Goal: Task Accomplishment & Management: Manage account settings

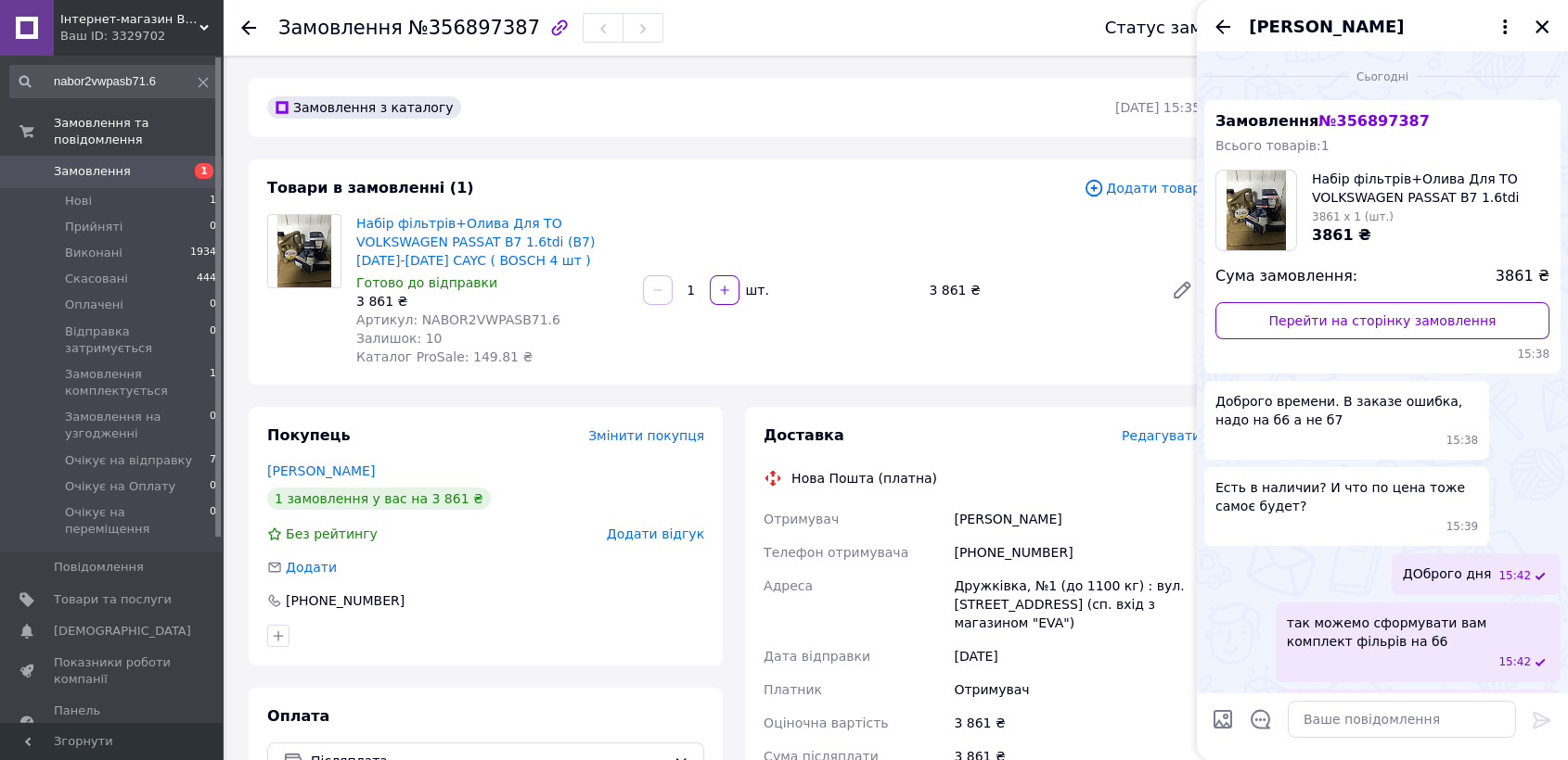
scroll to position [133, 0]
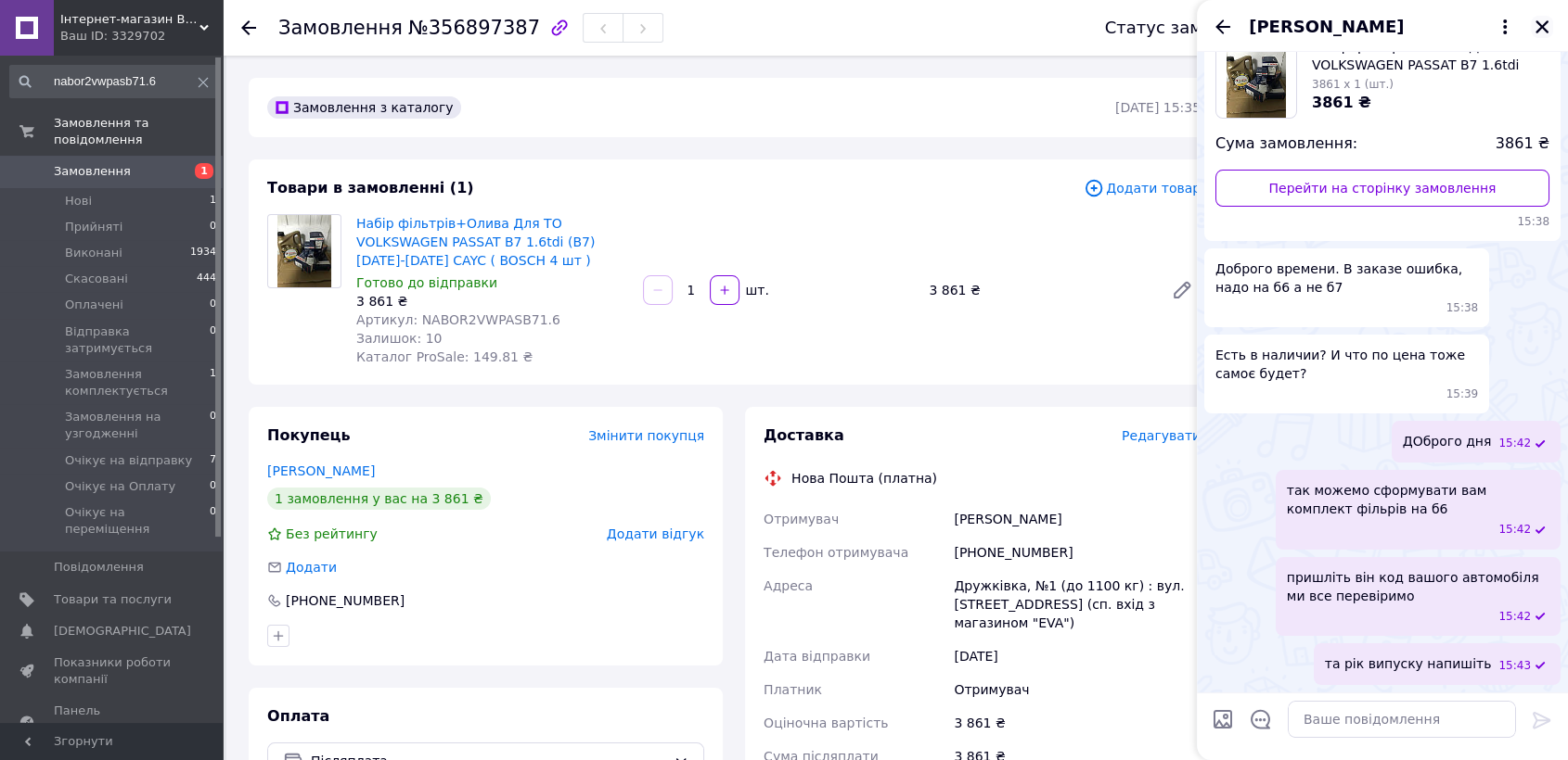
click at [1541, 24] on icon "Закрити" at bounding box center [1541, 26] width 17 height 17
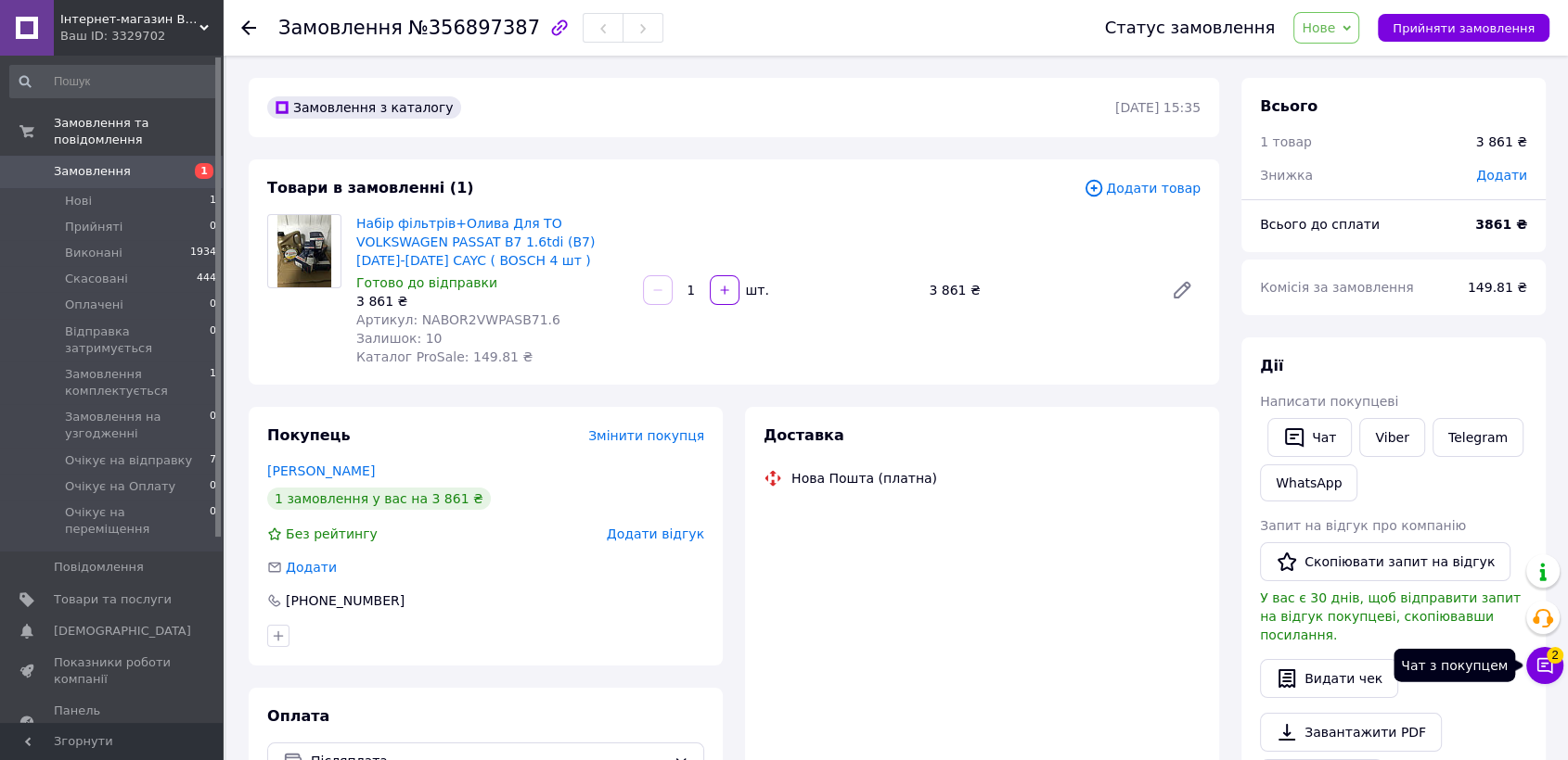
click at [1542, 662] on icon at bounding box center [1544, 665] width 18 height 18
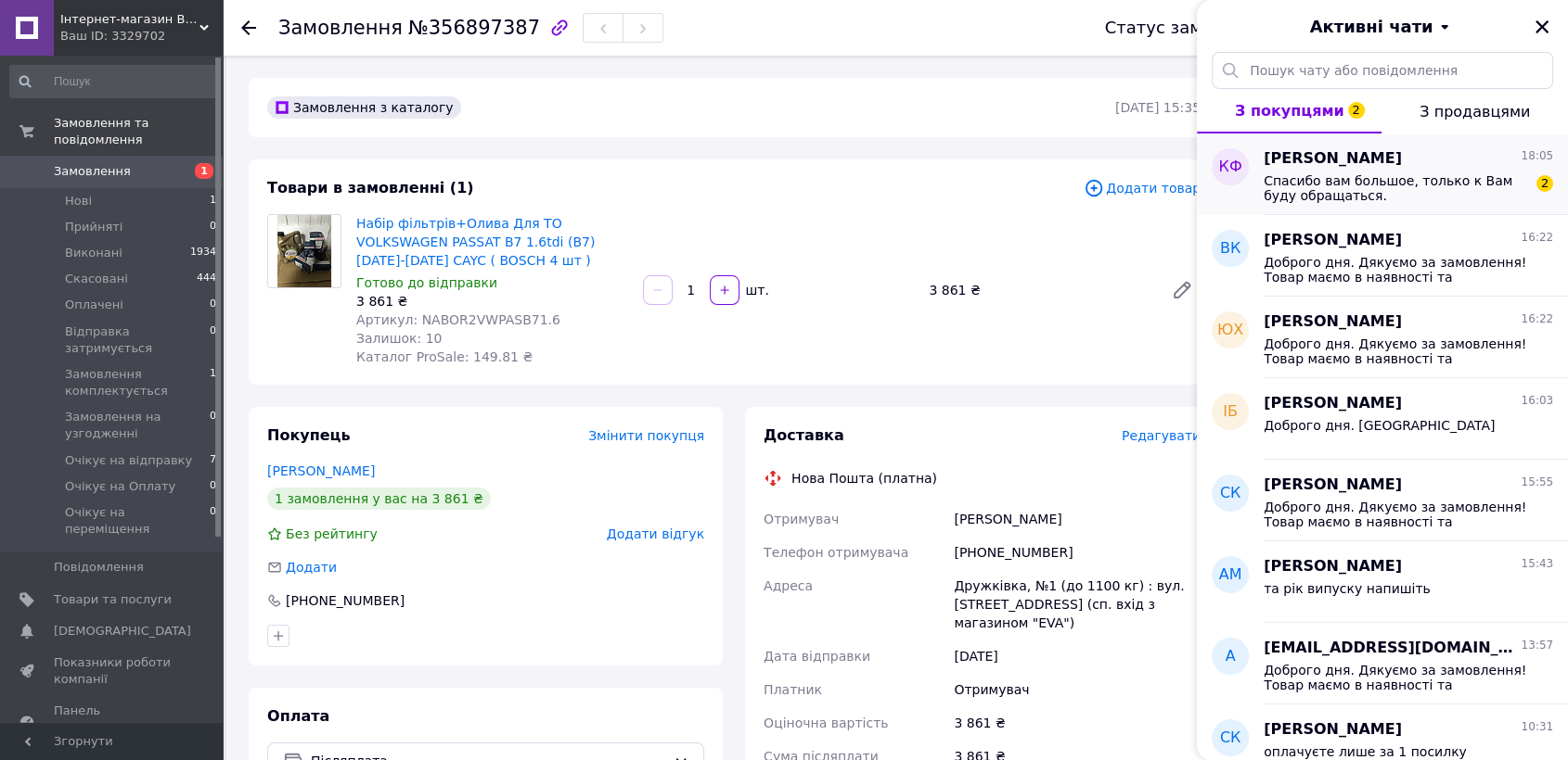
click at [1380, 177] on span "Спасибо вам большое, только к Вам буду обращаться." at bounding box center [1394, 188] width 263 height 30
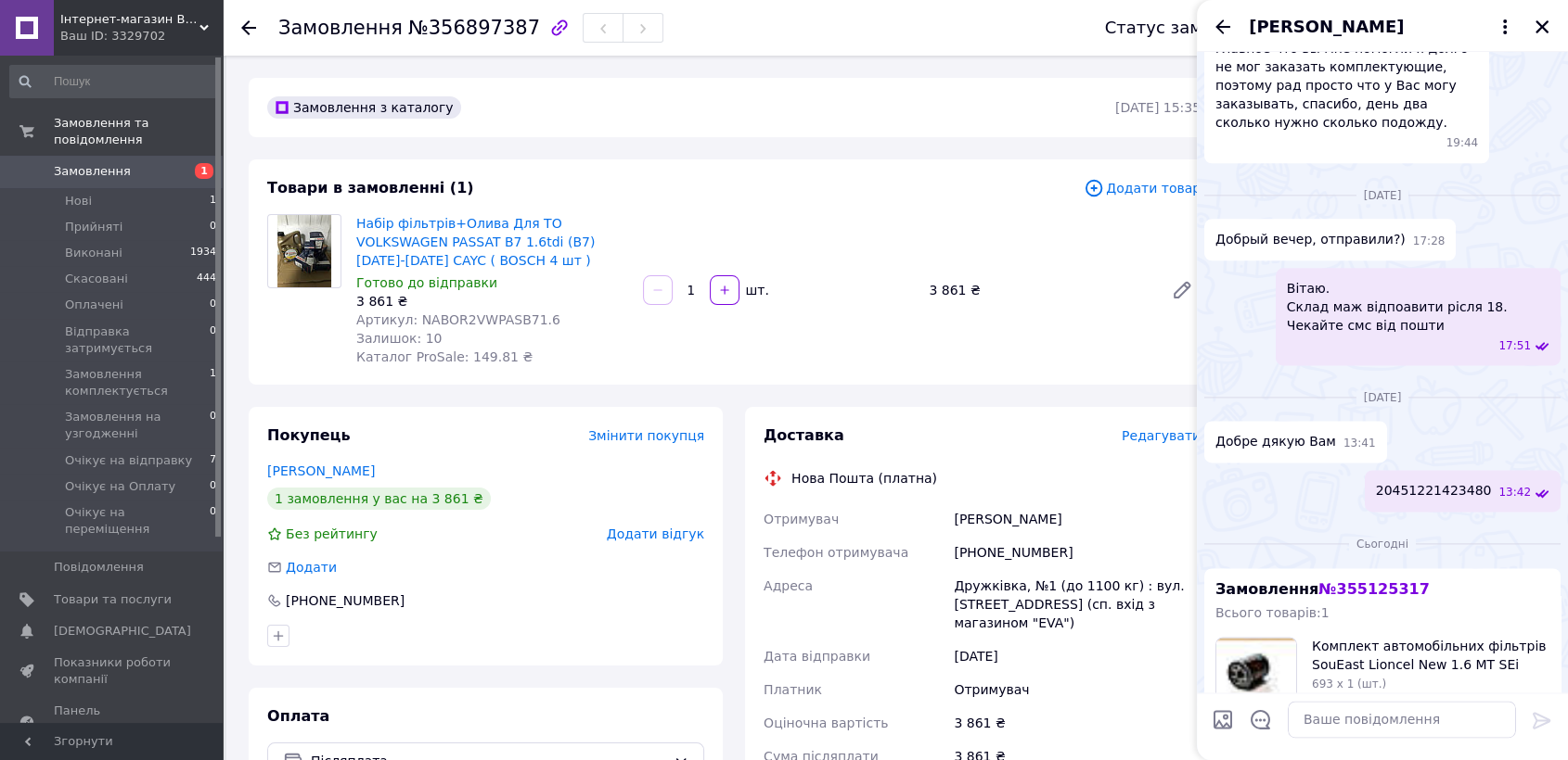
scroll to position [2442, 0]
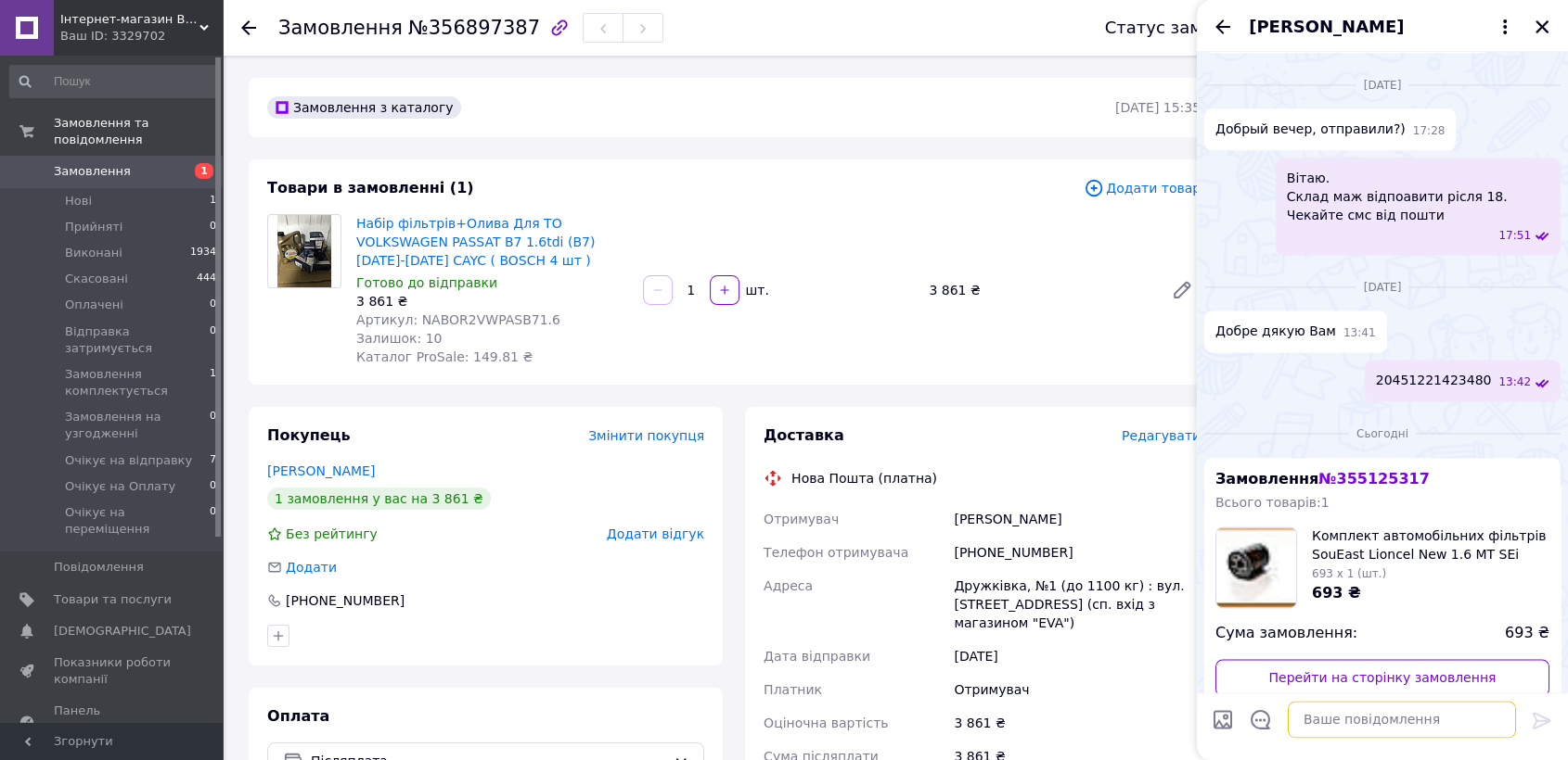
click at [1381, 726] on textarea at bounding box center [1401, 719] width 228 height 37
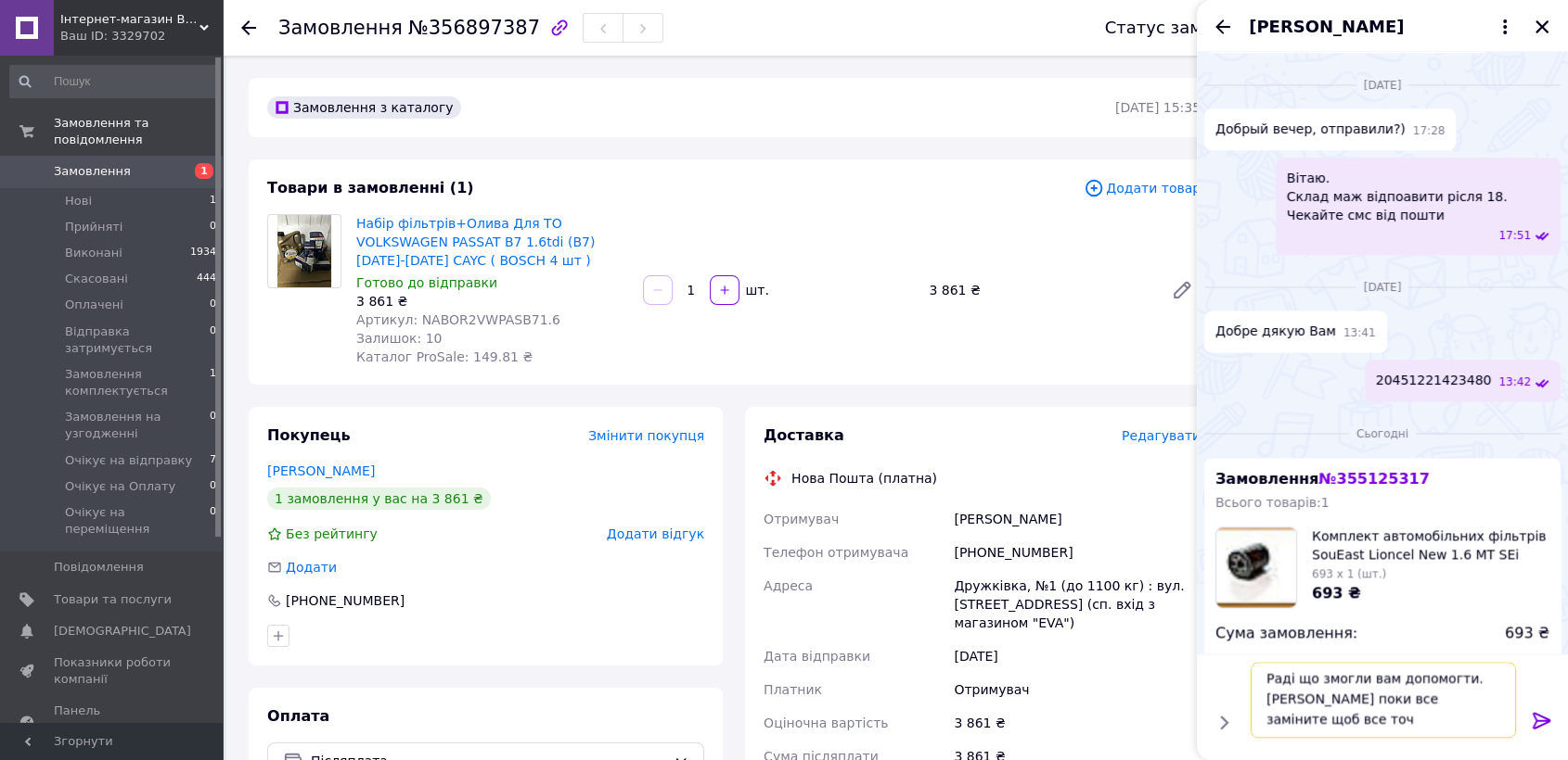
scroll to position [1, 0]
click at [1304, 721] on textarea "Раді що змогли вам допомогти. [PERSON_NAME] поки все заміните щоб все точно під…" at bounding box center [1383, 700] width 265 height 76
type textarea "Раді що змогли вам допомогти. [PERSON_NAME] поки все заміните щоб все точно все…"
click at [1540, 717] on icon at bounding box center [1541, 720] width 22 height 22
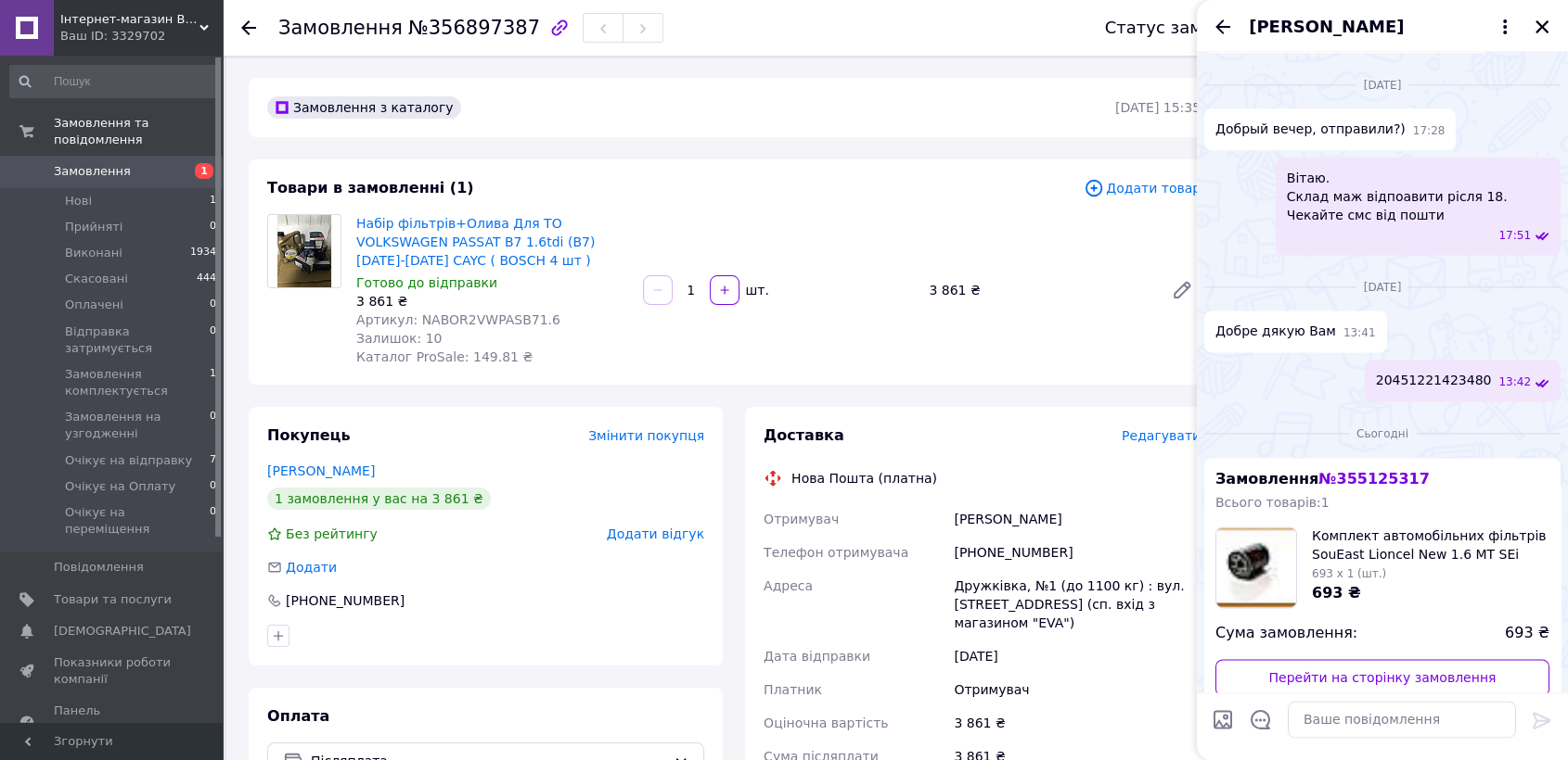
scroll to position [2547, 0]
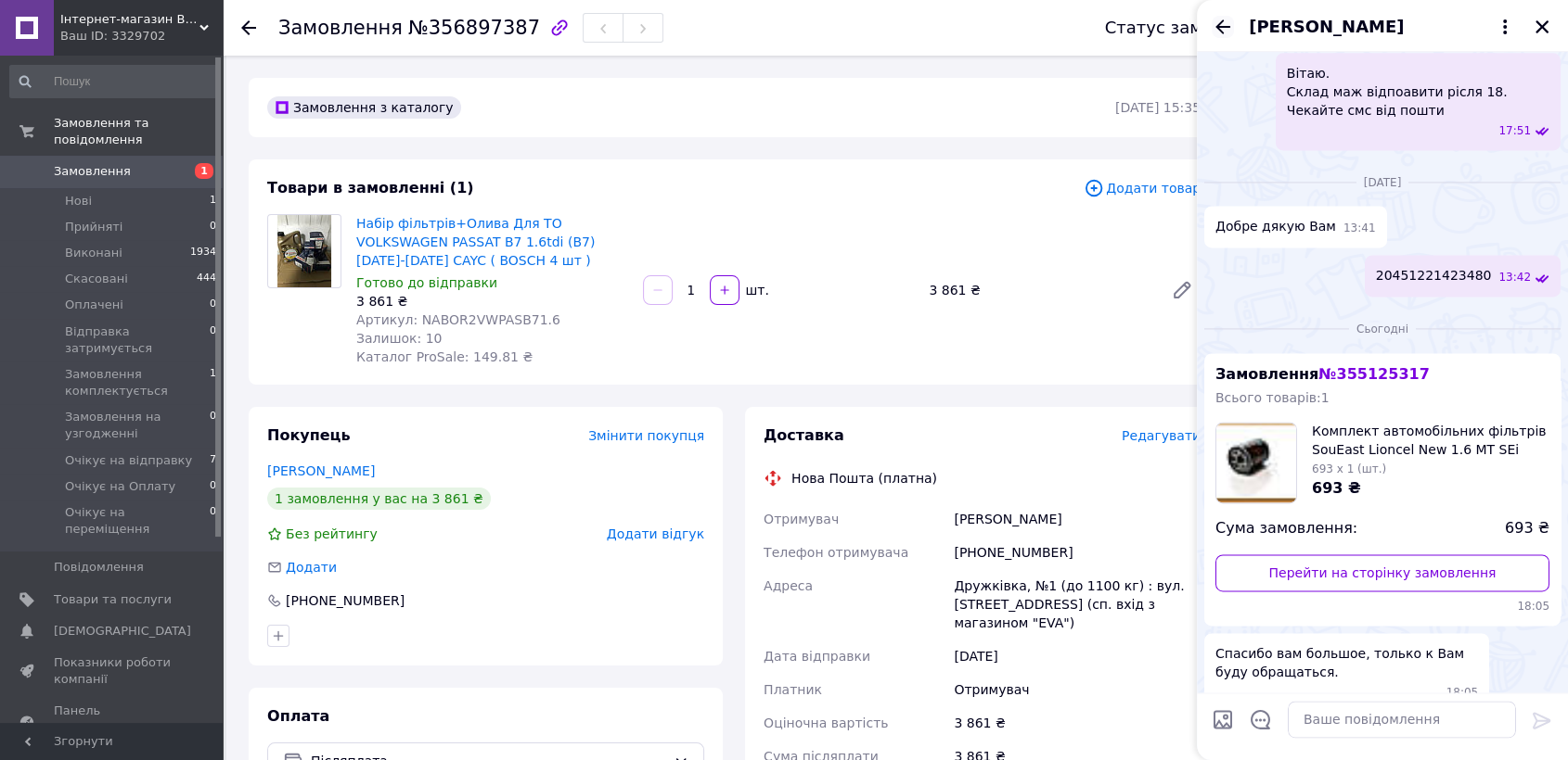
click at [1220, 23] on icon "Назад" at bounding box center [1222, 26] width 22 height 22
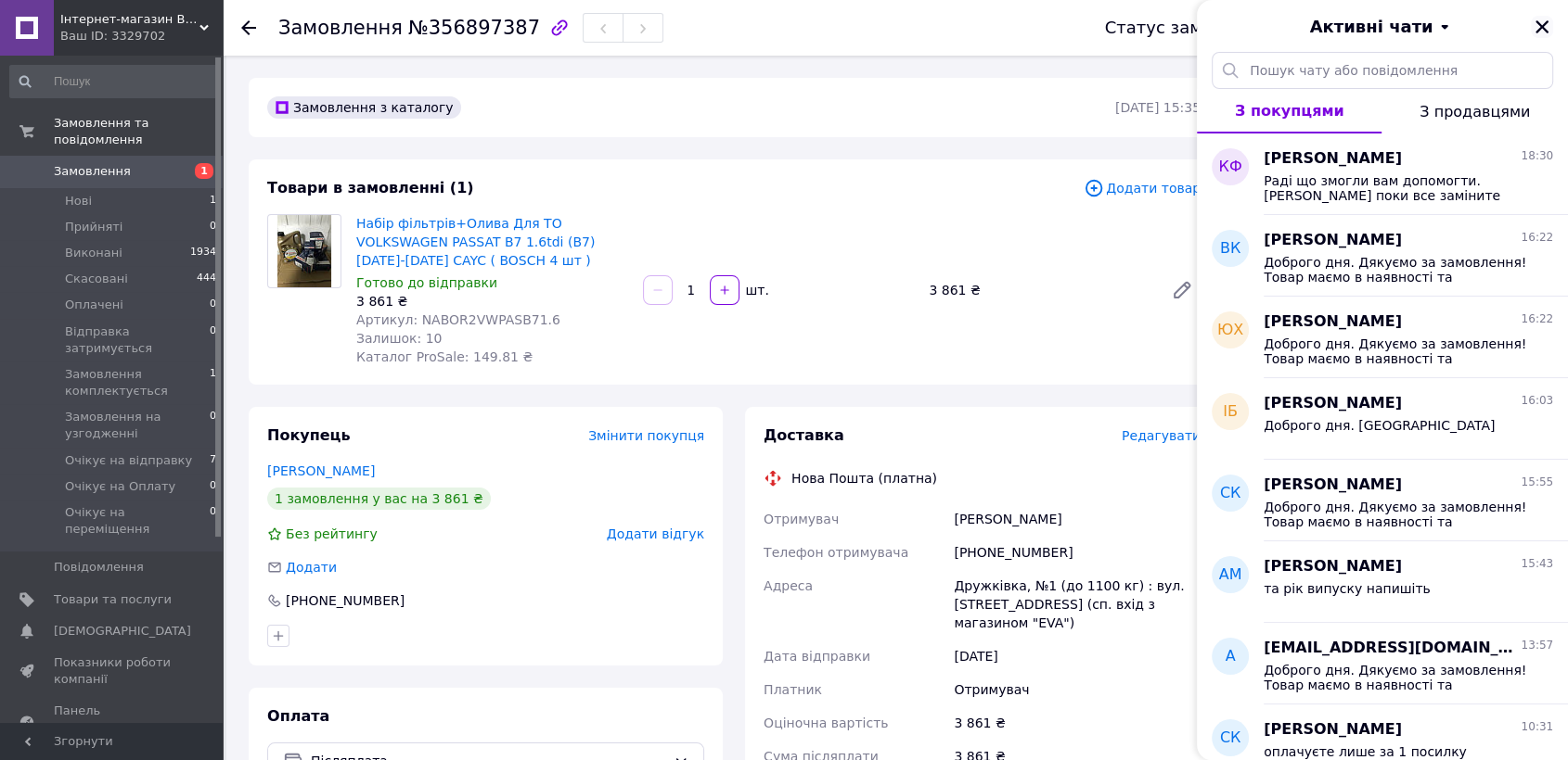
click at [1536, 22] on icon "Закрити" at bounding box center [1541, 26] width 13 height 13
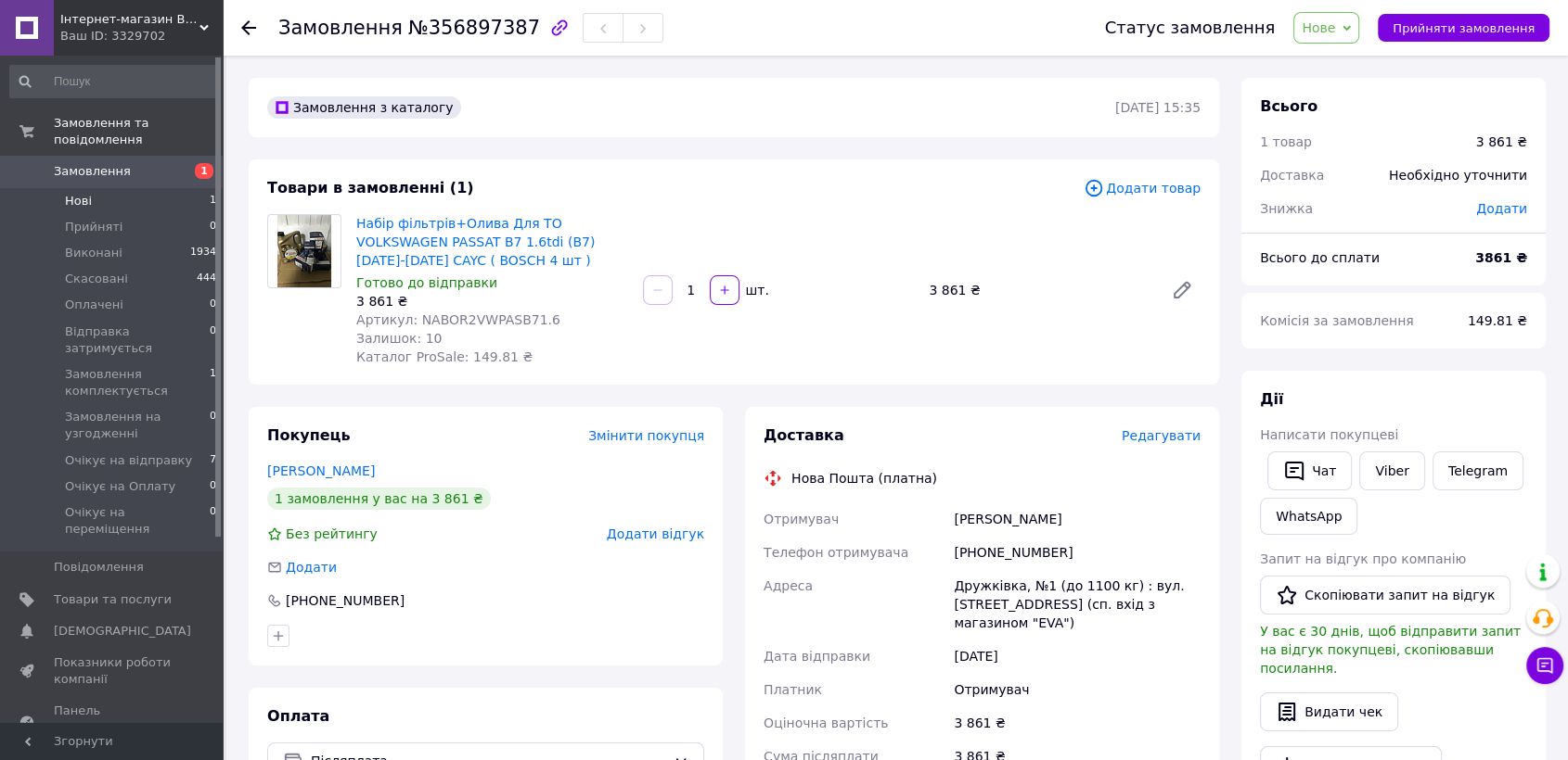
click at [93, 188] on li "Нові 1" at bounding box center [114, 201] width 227 height 26
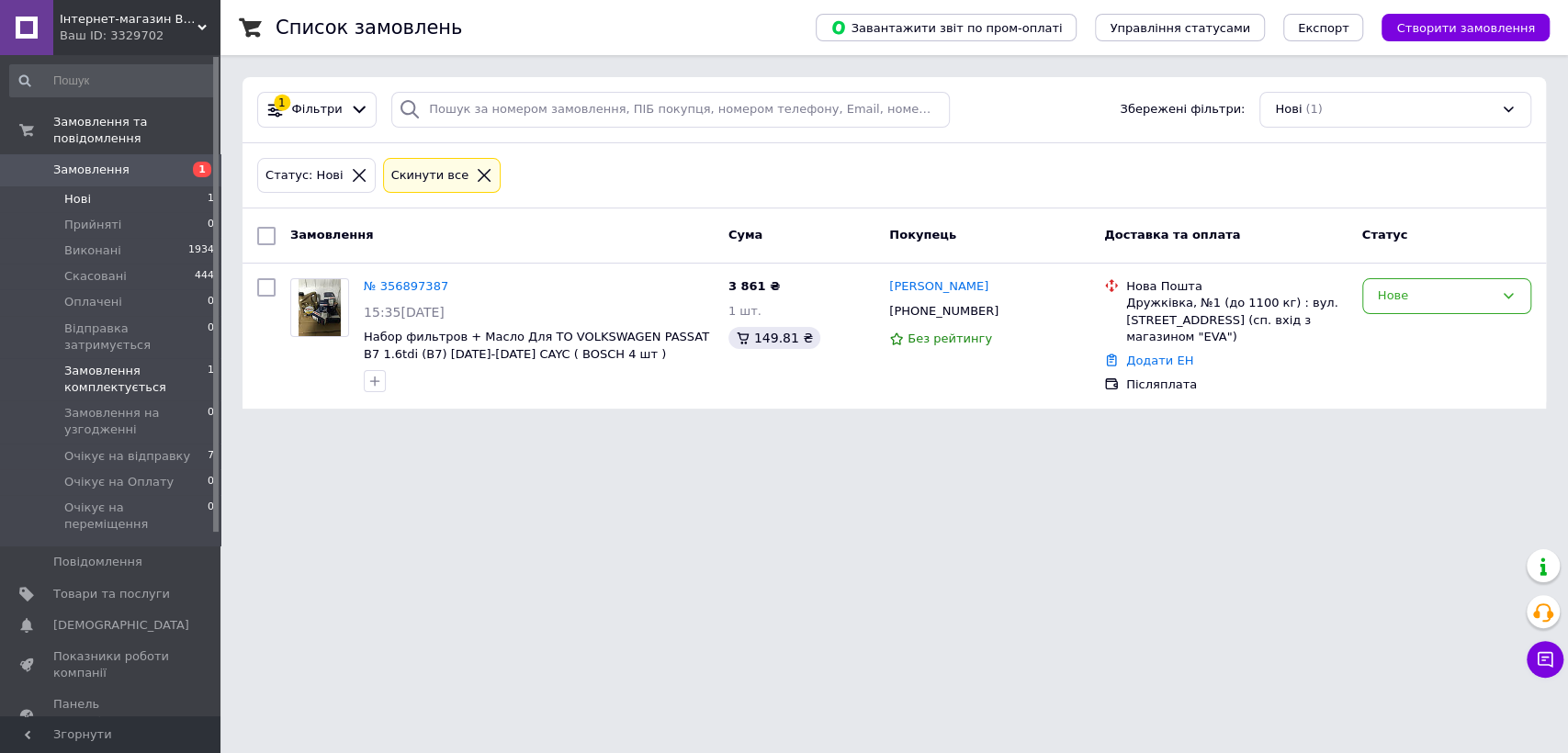
click at [114, 363] on span "Замовлення комплектується" at bounding box center [136, 379] width 143 height 33
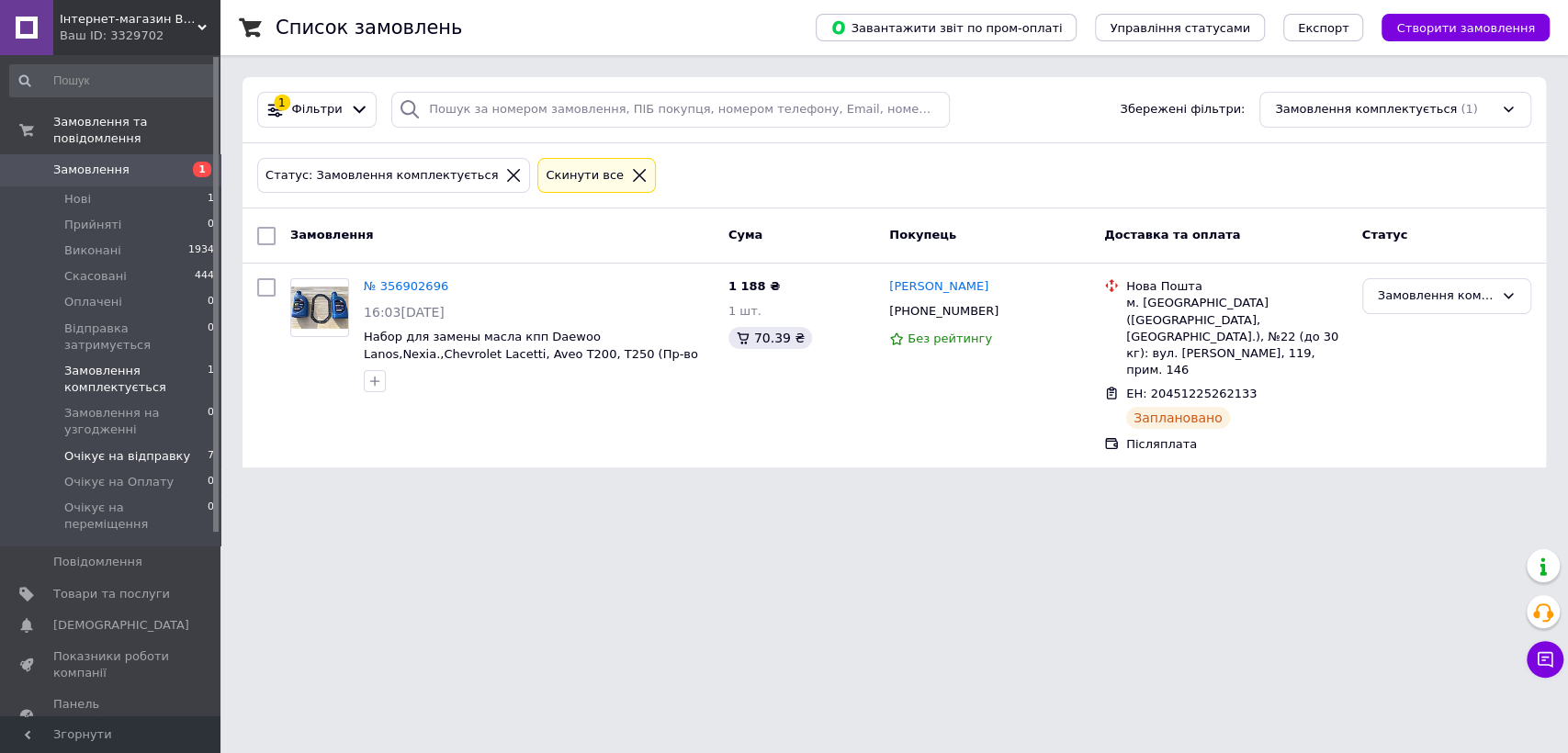
click at [110, 448] on span "Очікує на відправку" at bounding box center [127, 456] width 126 height 16
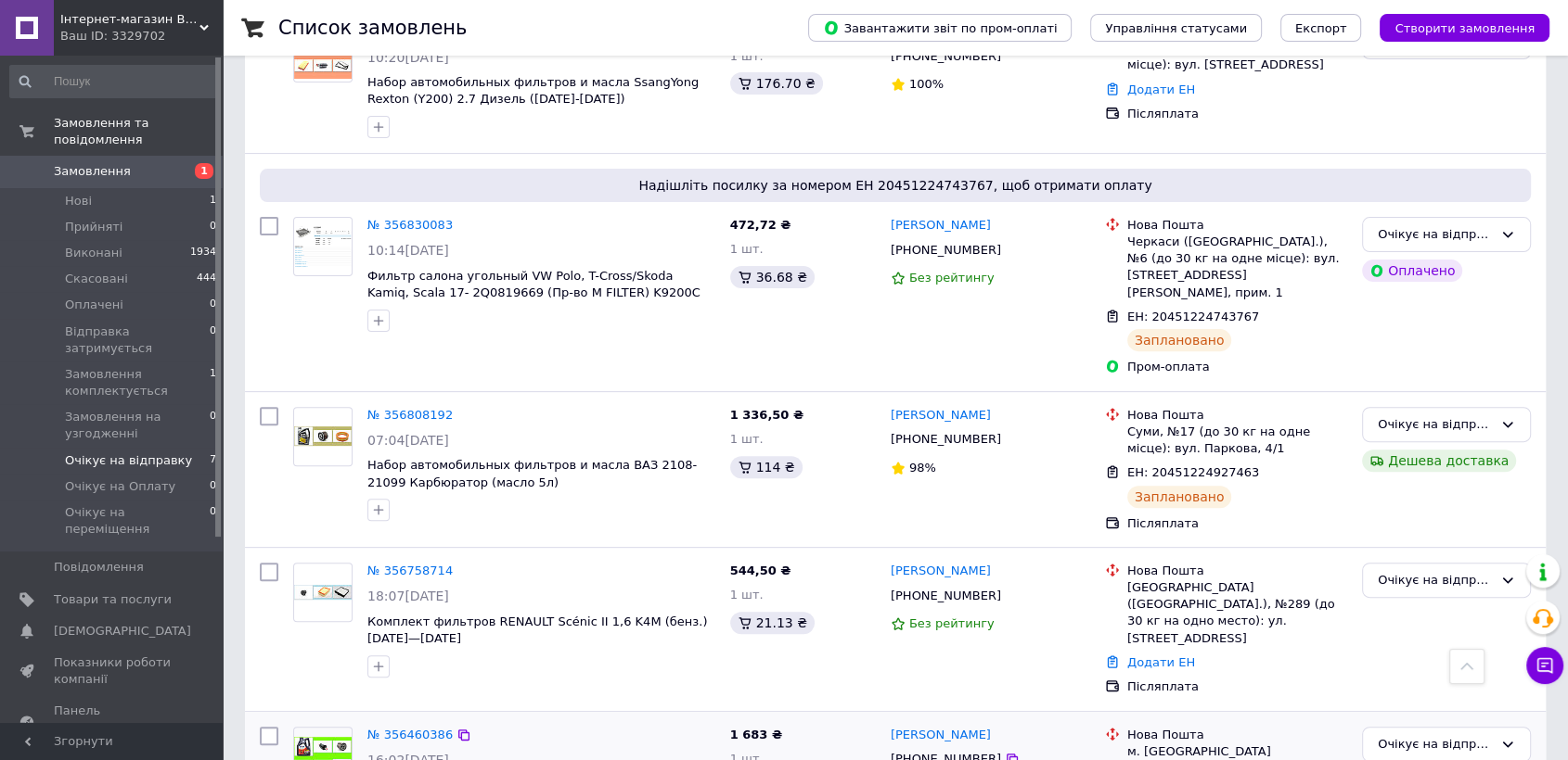
scroll to position [641, 0]
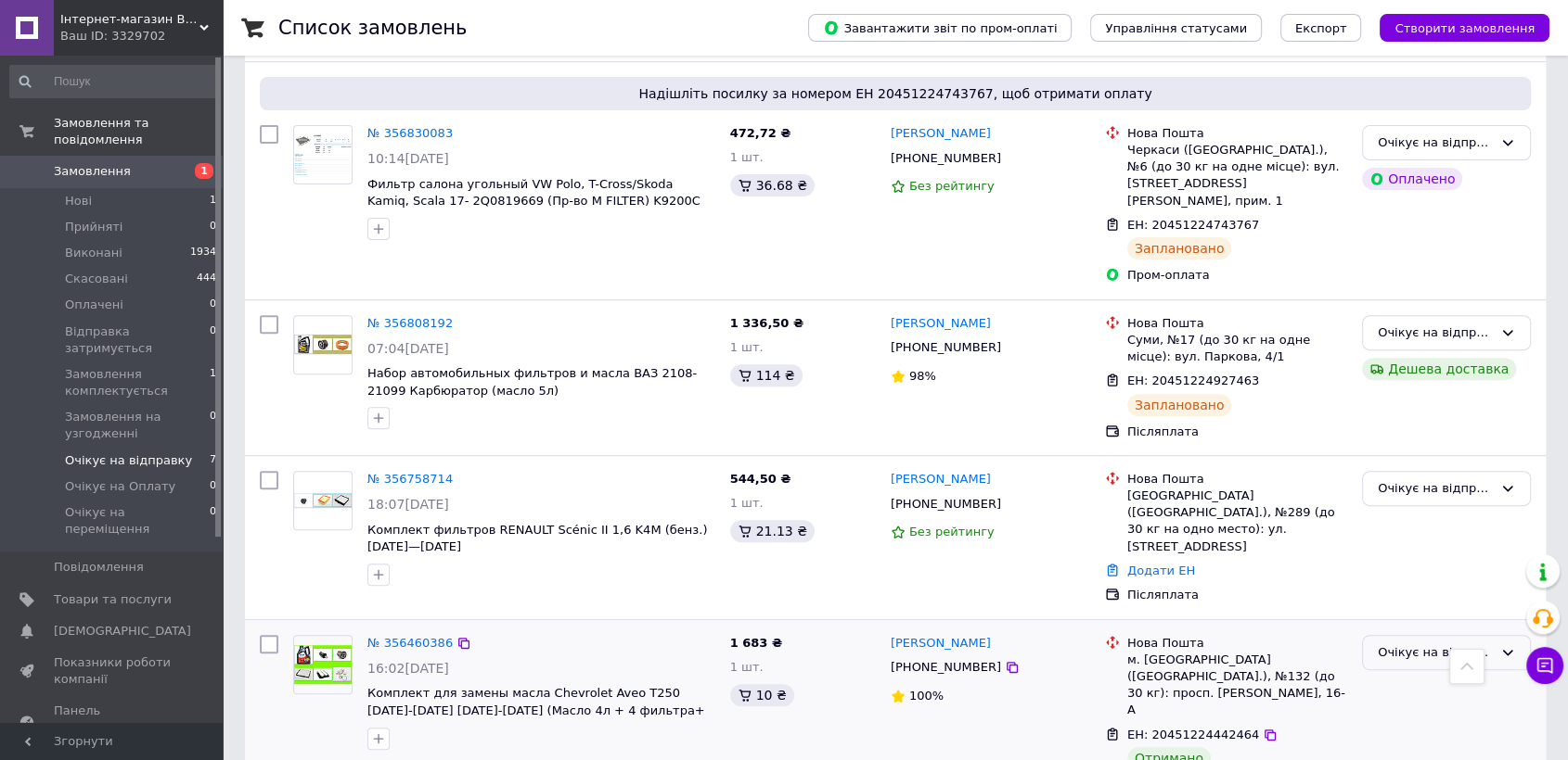
click at [1404, 644] on div "Очікує на відправку" at bounding box center [1435, 653] width 115 height 19
click at [1396, 709] on li "Виконано" at bounding box center [1446, 725] width 167 height 34
